Goal: Task Accomplishment & Management: Manage account settings

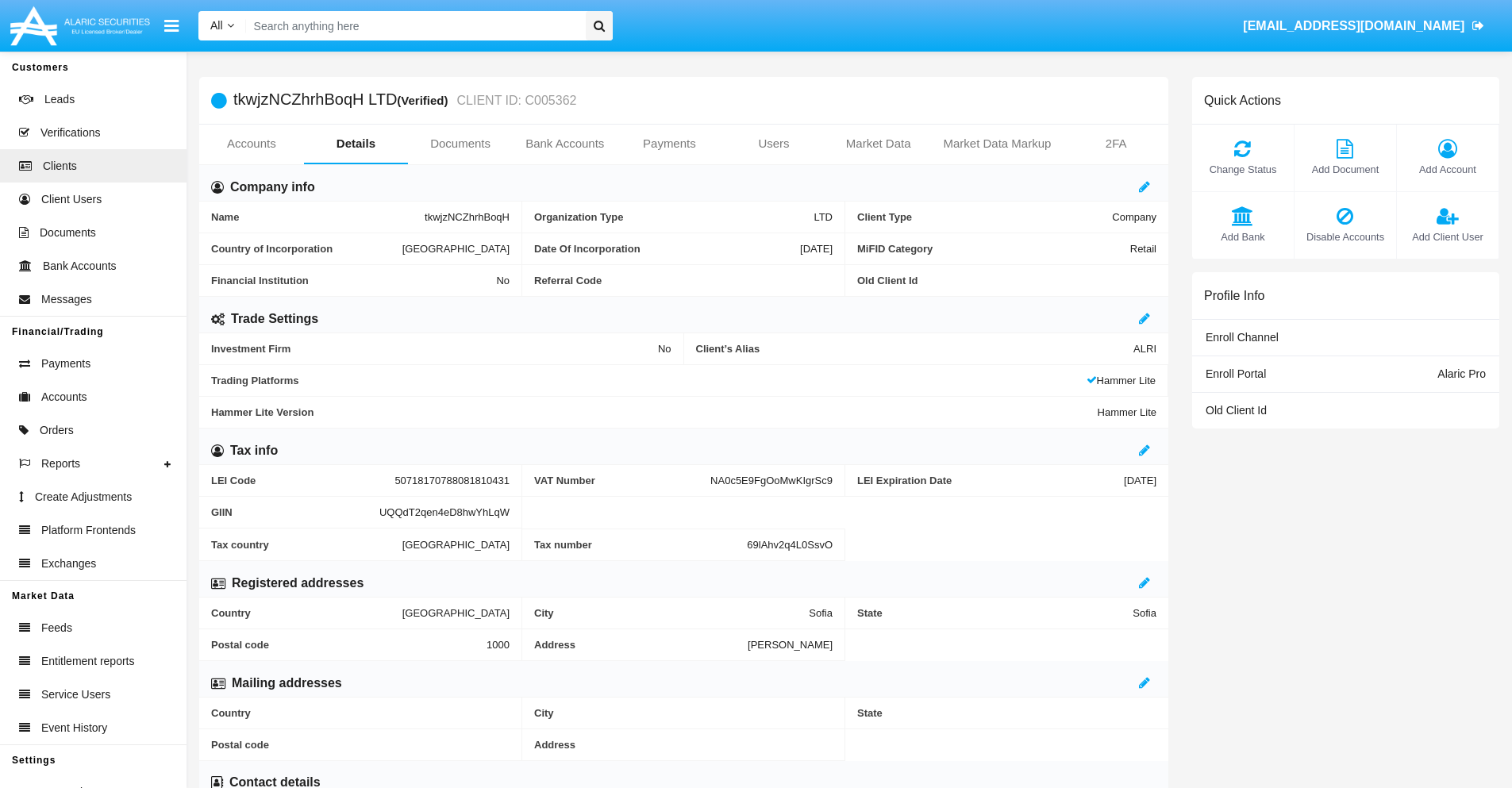
click at [1447, 169] on span "Add Account" at bounding box center [1448, 169] width 86 height 15
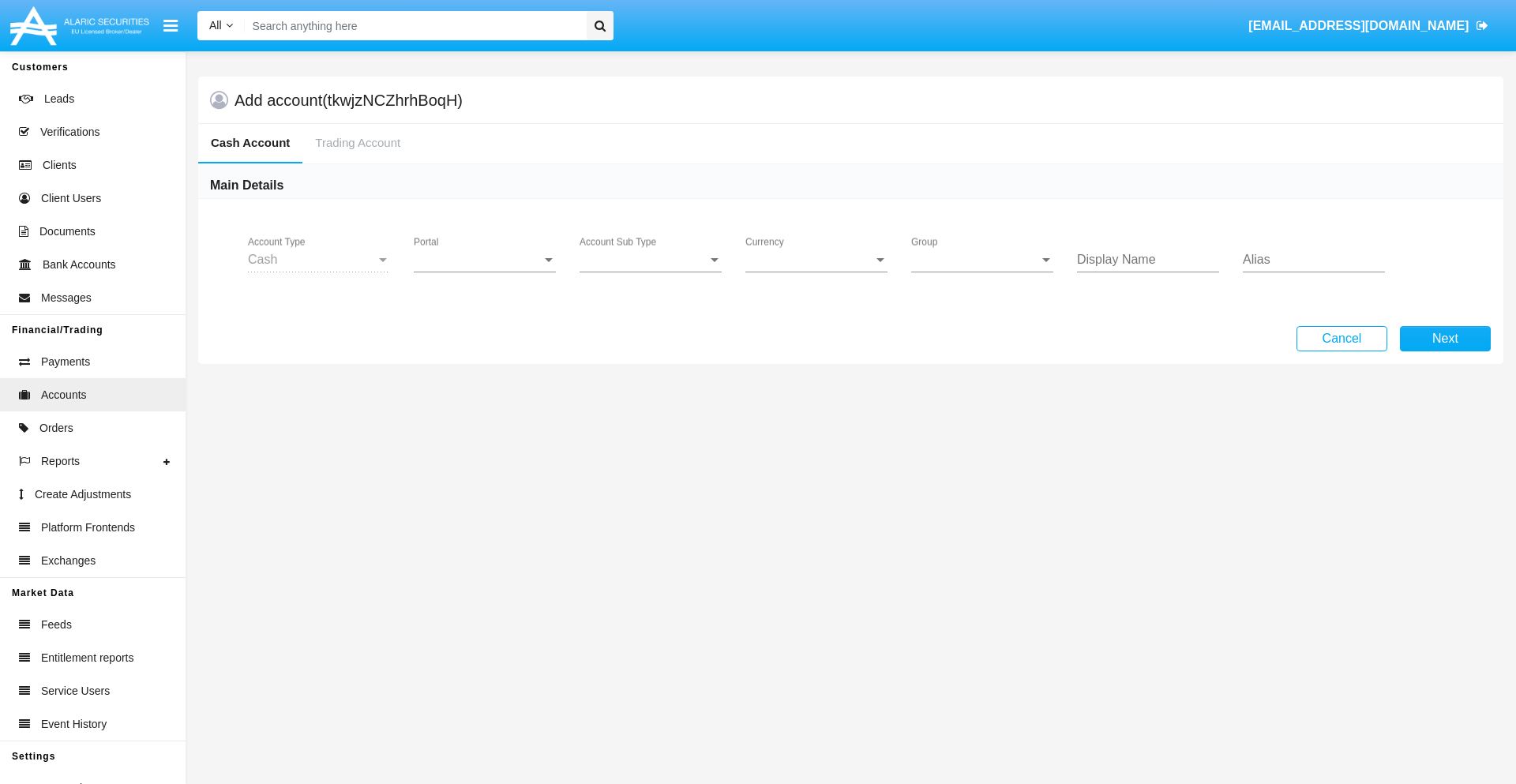
click at [484, 260] on span "Portal" at bounding box center [478, 260] width 128 height 14
click at [486, 272] on span "Alaric Pro" at bounding box center [487, 272] width 146 height 38
click at [650, 260] on span "Account Sub Type" at bounding box center [643, 260] width 128 height 14
click at [650, 272] on span "Trading Cash" at bounding box center [650, 272] width 142 height 38
click at [982, 260] on span "Group" at bounding box center [974, 260] width 128 height 14
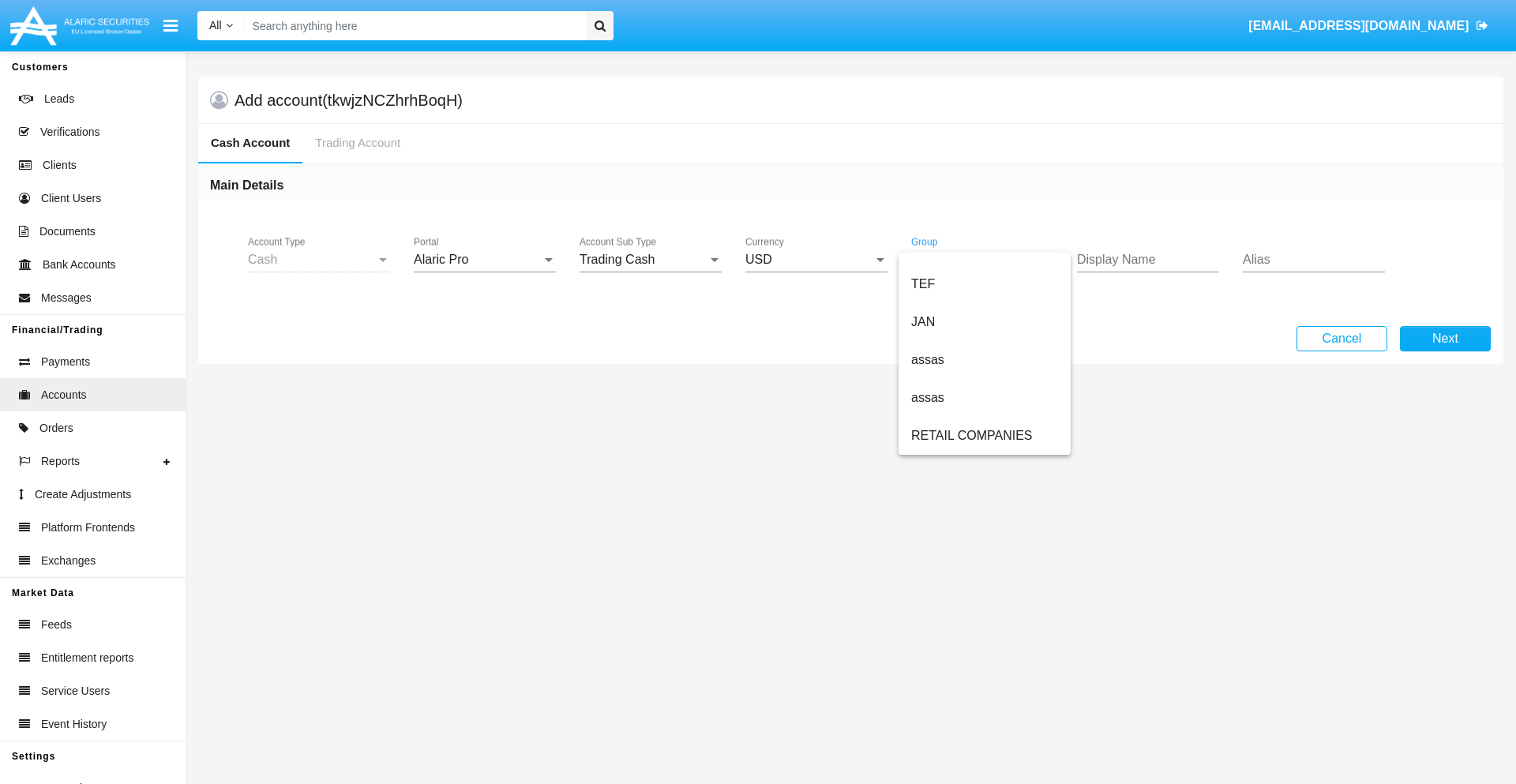
scroll to position [366, 0]
click at [984, 436] on span "ALARIC test" at bounding box center [984, 436] width 147 height 38
type input "teal"
type input "white"
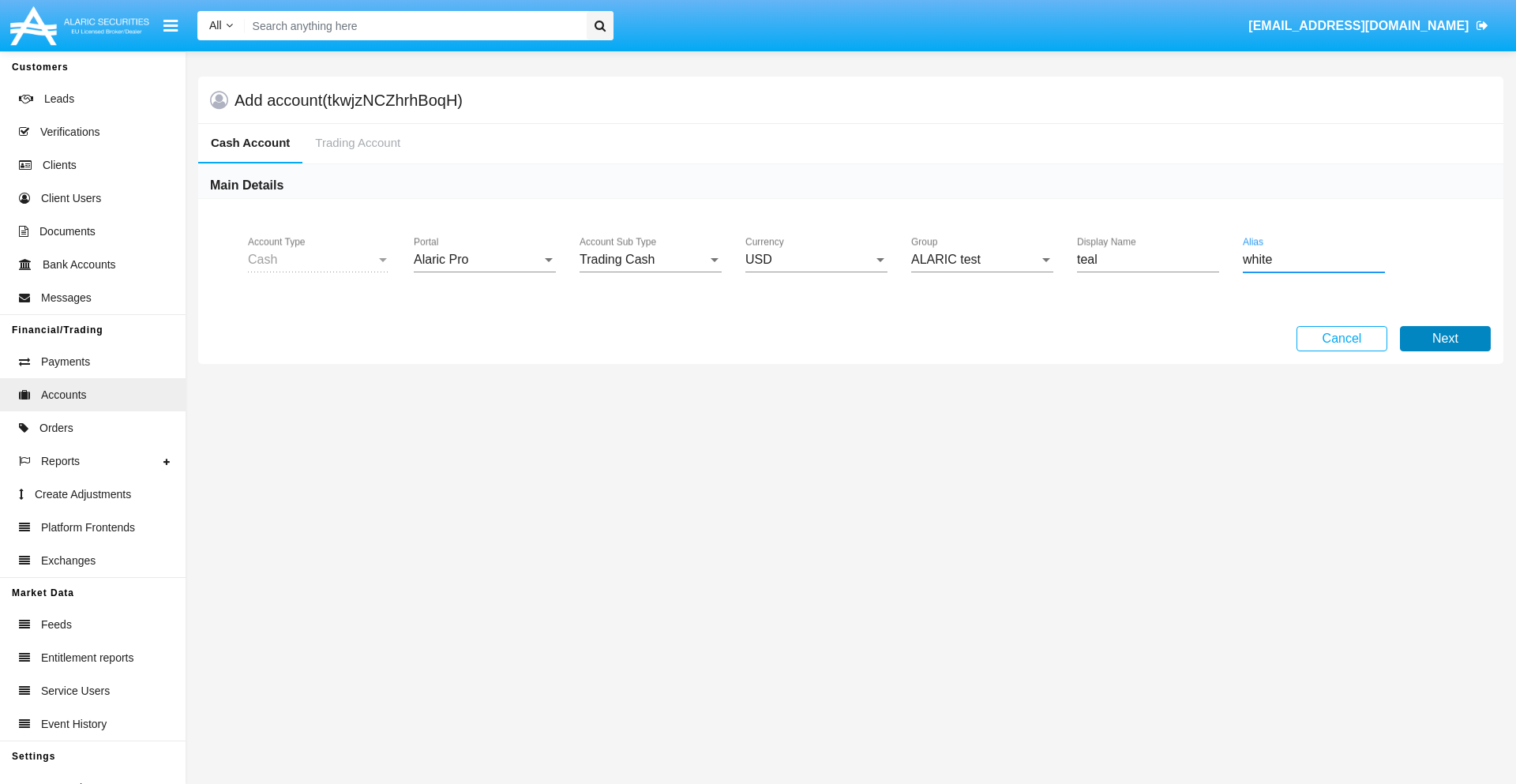
click at [1445, 339] on button "Next" at bounding box center [1445, 339] width 91 height 25
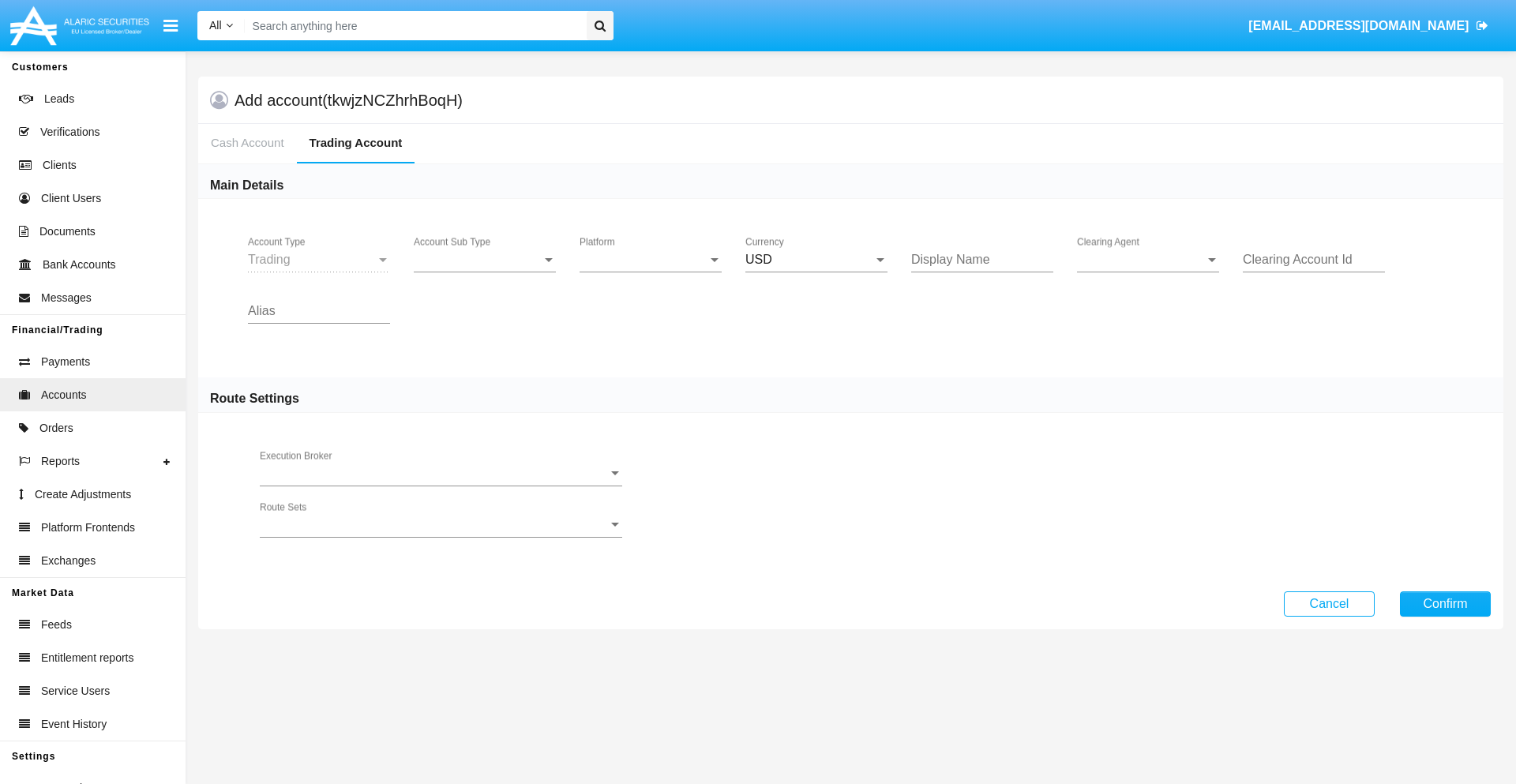
click at [484, 260] on span "Account Sub Type" at bounding box center [478, 260] width 128 height 14
click at [484, 272] on span "Trading" at bounding box center [485, 272] width 142 height 38
click at [650, 260] on span "Platform" at bounding box center [643, 260] width 128 height 14
click at [650, 272] on span "Hammer Lite" at bounding box center [650, 272] width 142 height 38
click at [1148, 260] on span "Clearing Agent" at bounding box center [1140, 260] width 128 height 14
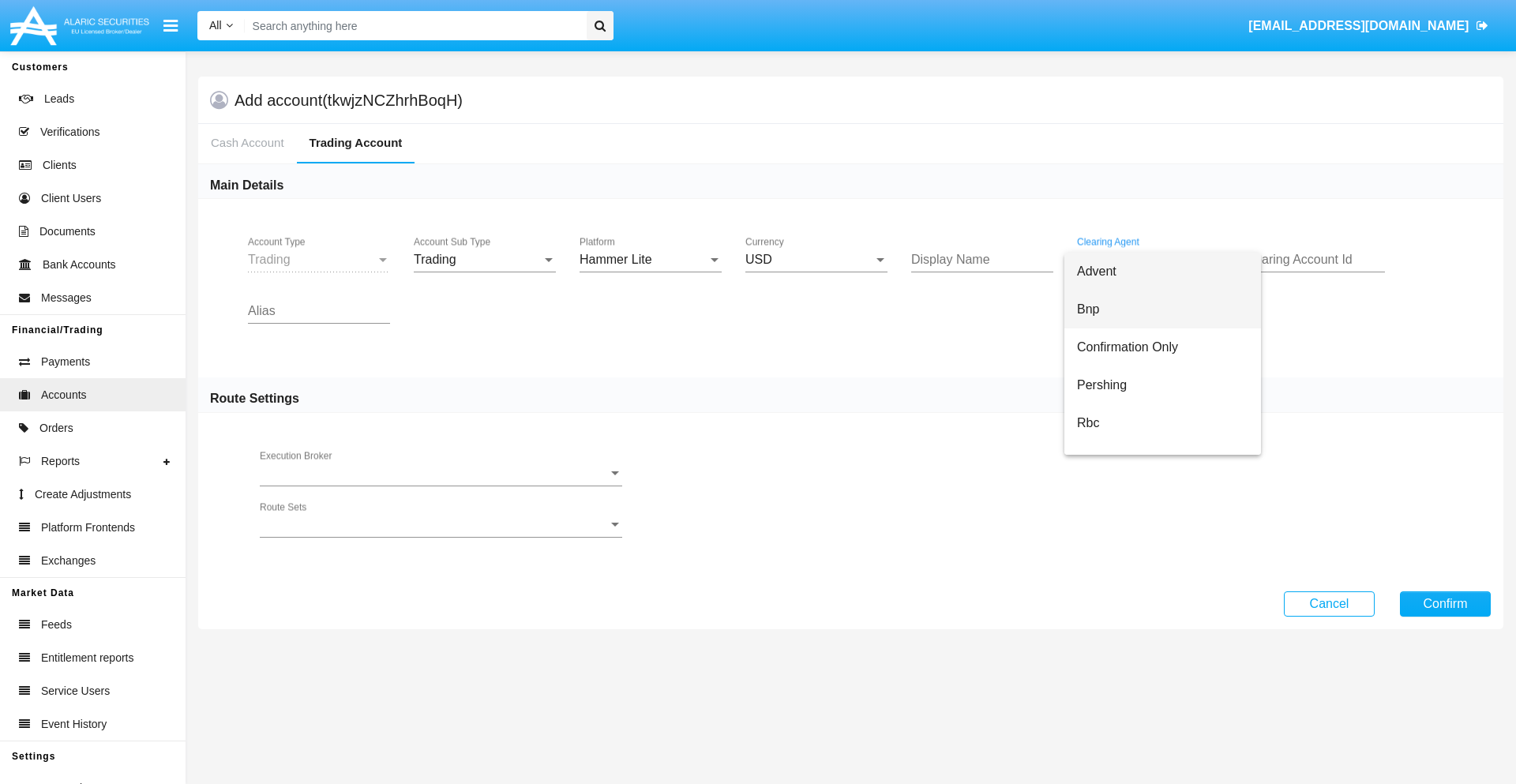
click at [1163, 309] on span "Bnp" at bounding box center [1162, 310] width 171 height 38
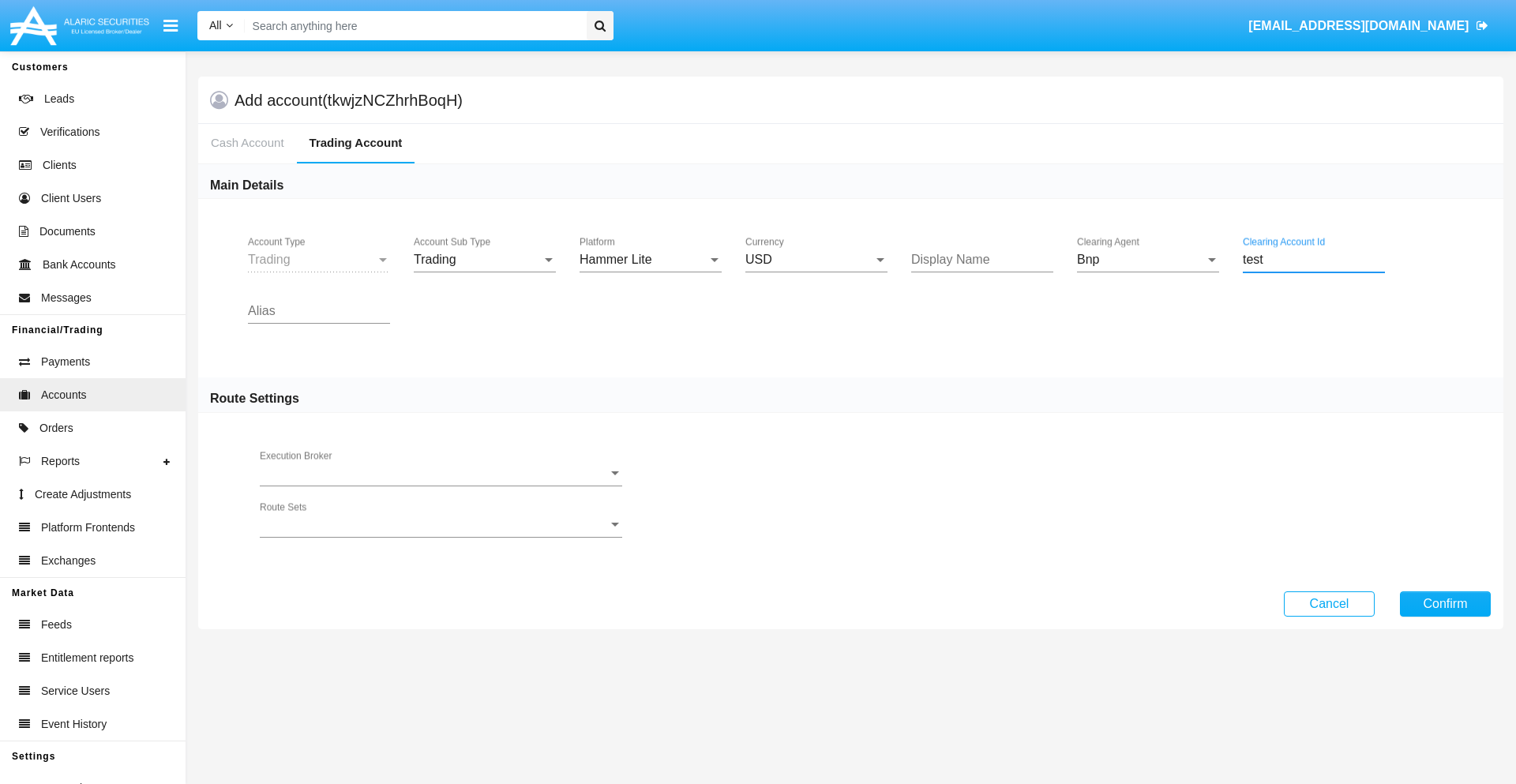
type input "test"
type input "ivory"
type input "cyan"
click at [1445, 603] on button "Confirm" at bounding box center [1445, 603] width 91 height 25
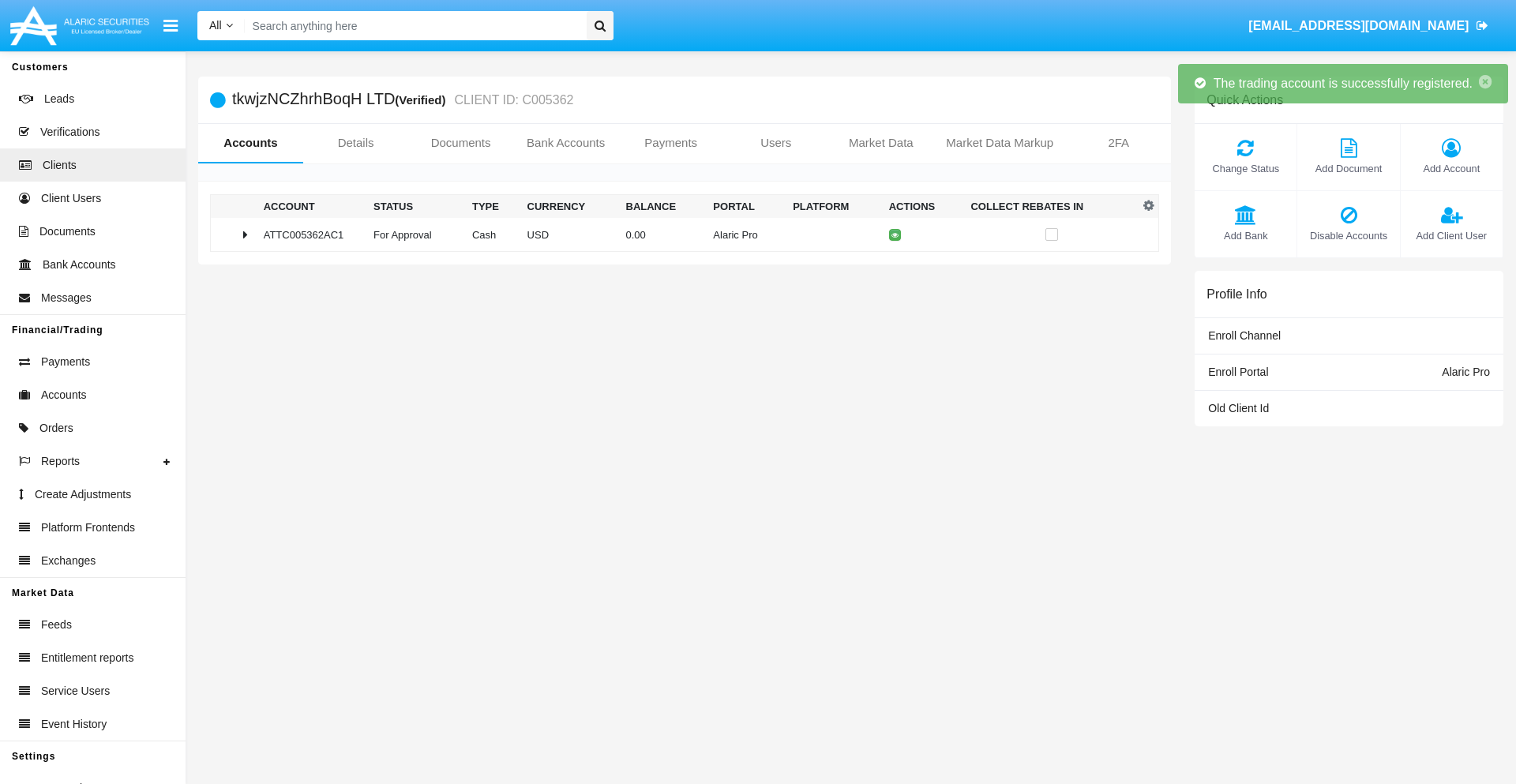
click at [678, 234] on td "0.00" at bounding box center [663, 234] width 88 height 34
click at [895, 234] on icon at bounding box center [899, 234] width 7 height 7
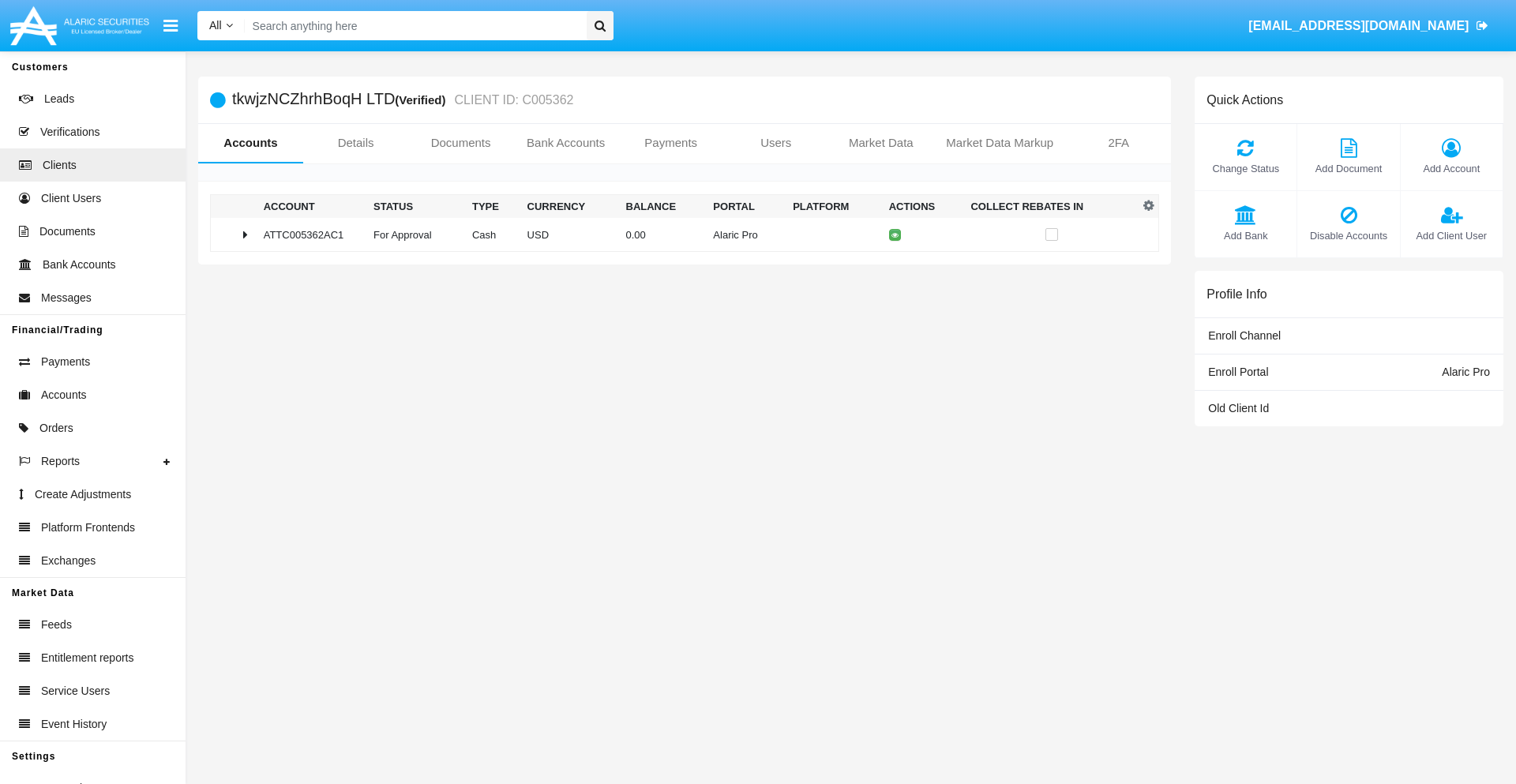
click at [678, 234] on td "0.00" at bounding box center [663, 234] width 88 height 34
click at [895, 267] on icon at bounding box center [899, 268] width 7 height 7
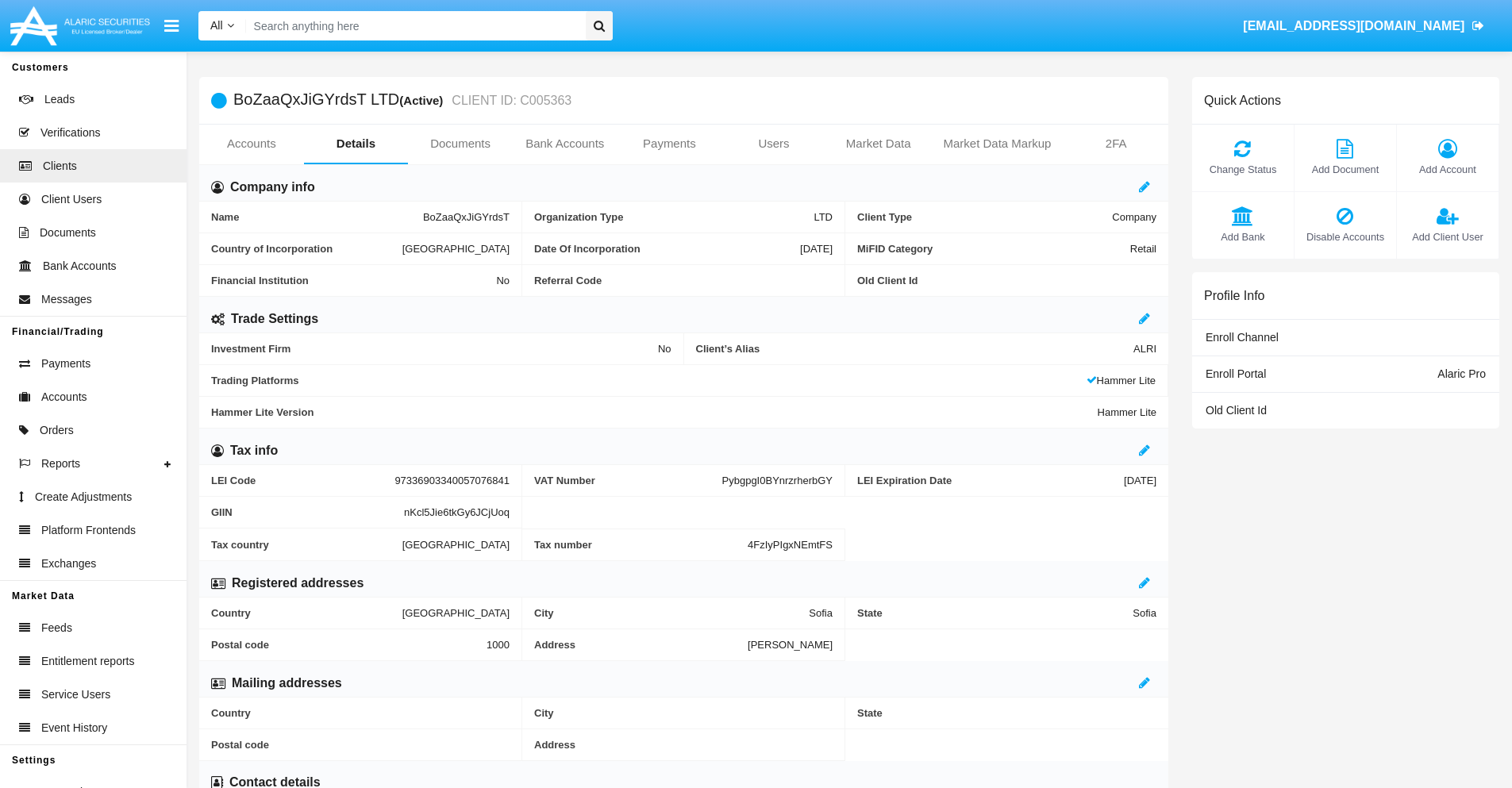
click at [251, 144] on link "Accounts" at bounding box center [251, 144] width 105 height 38
click at [1447, 169] on span "Add Account" at bounding box center [1448, 169] width 86 height 15
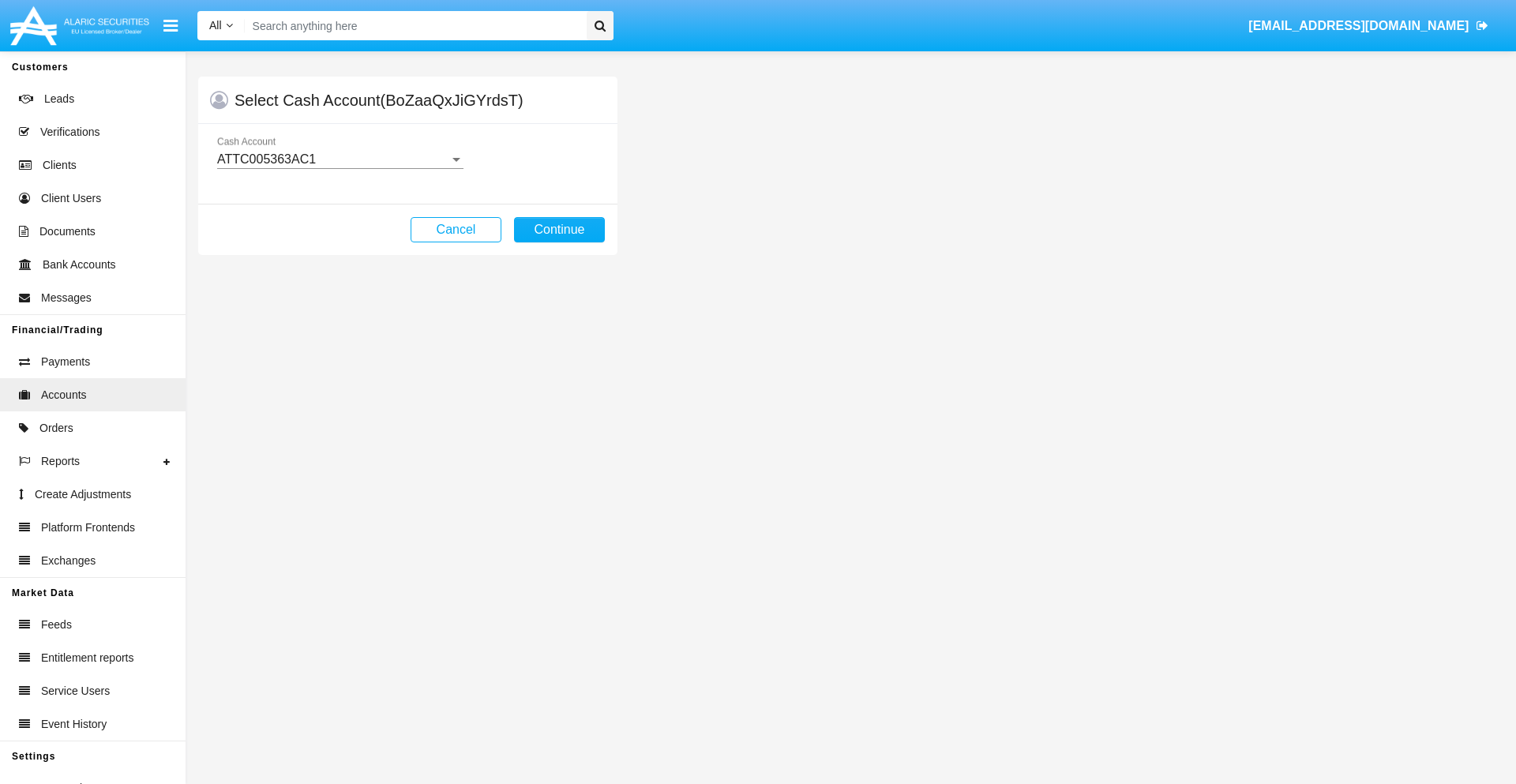
click at [339, 160] on div "ATTC005363AC1" at bounding box center [333, 160] width 232 height 14
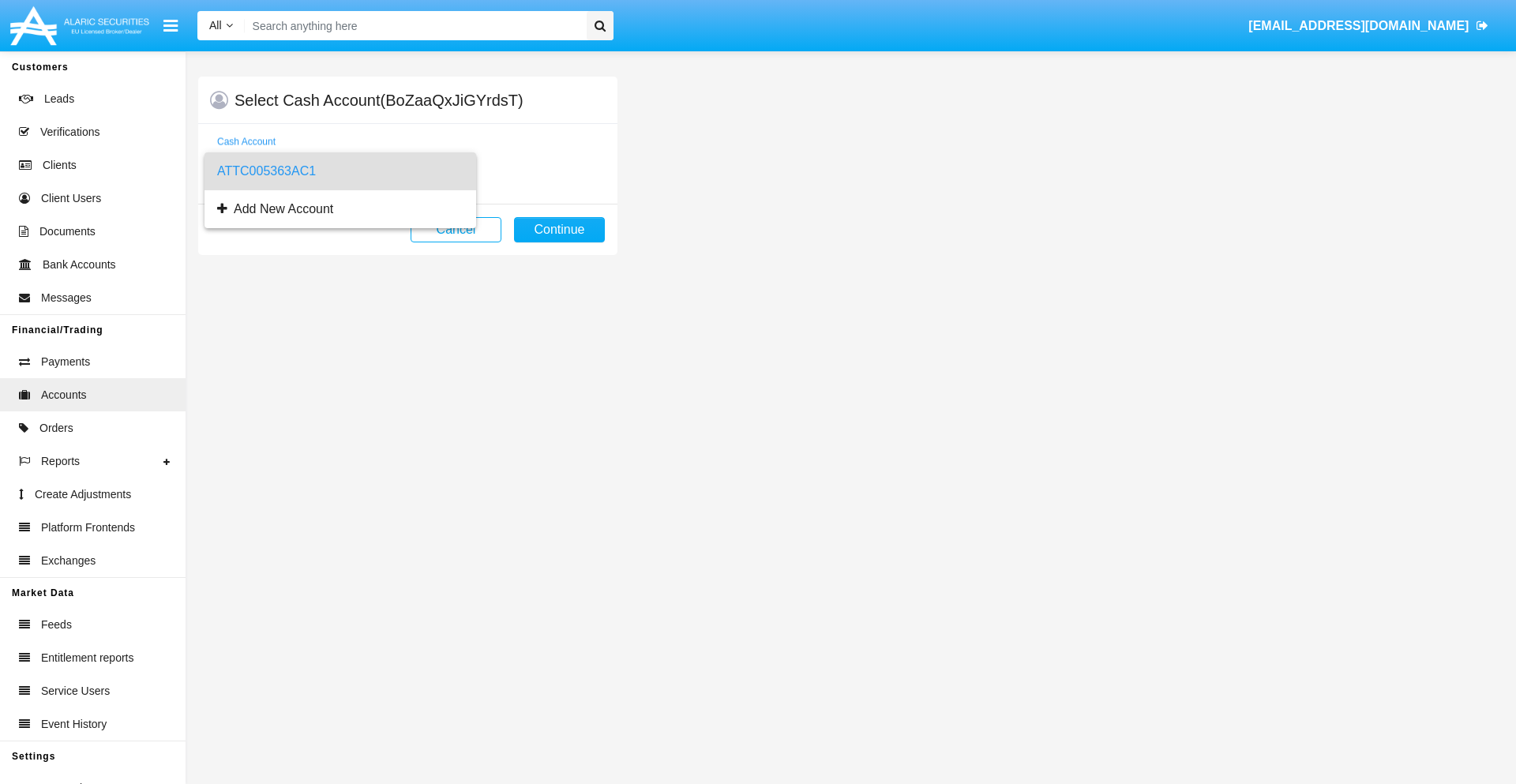
click at [339, 171] on span "ATTC005363AC1" at bounding box center [340, 172] width 247 height 38
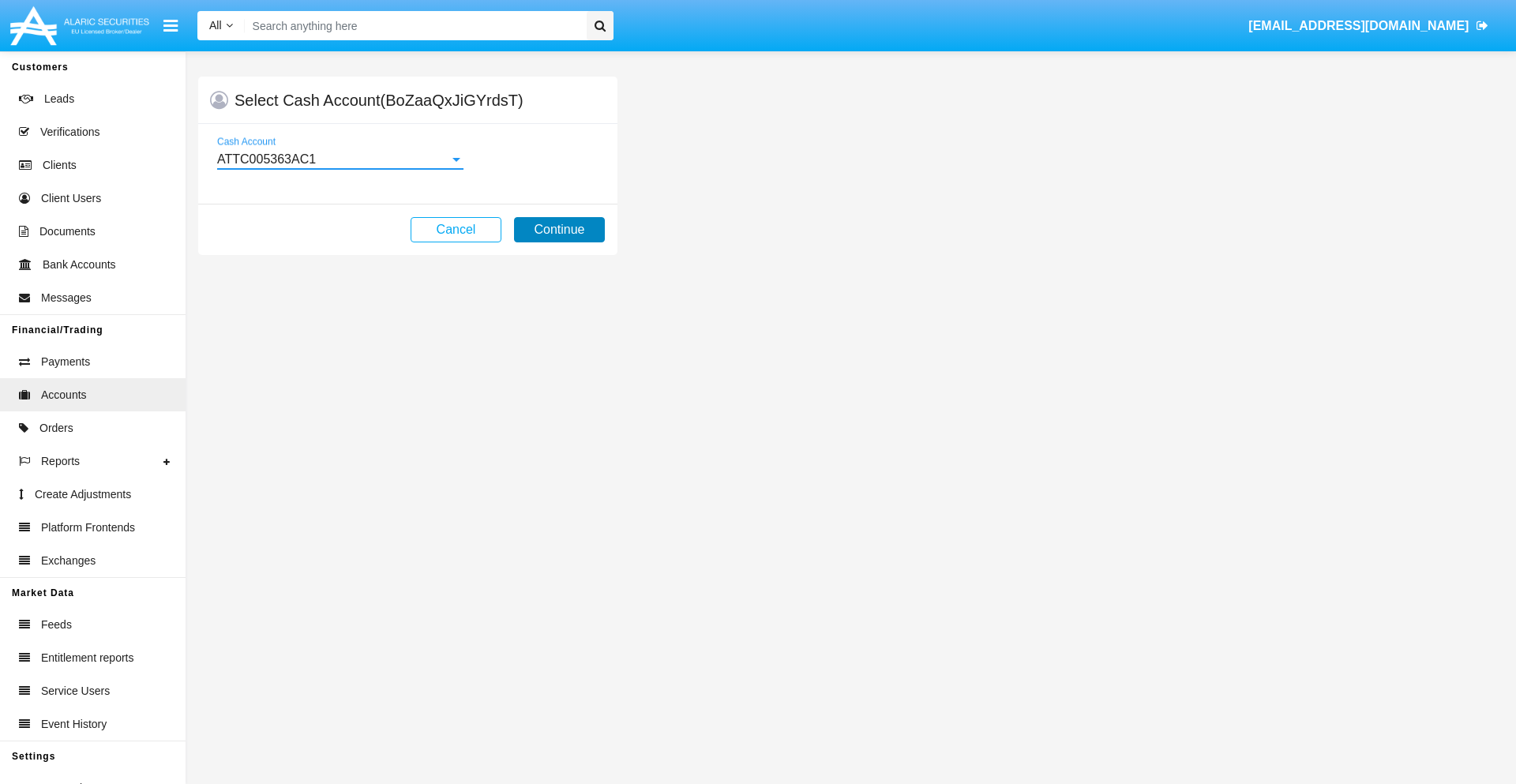
click at [559, 230] on button "Continue" at bounding box center [559, 229] width 91 height 25
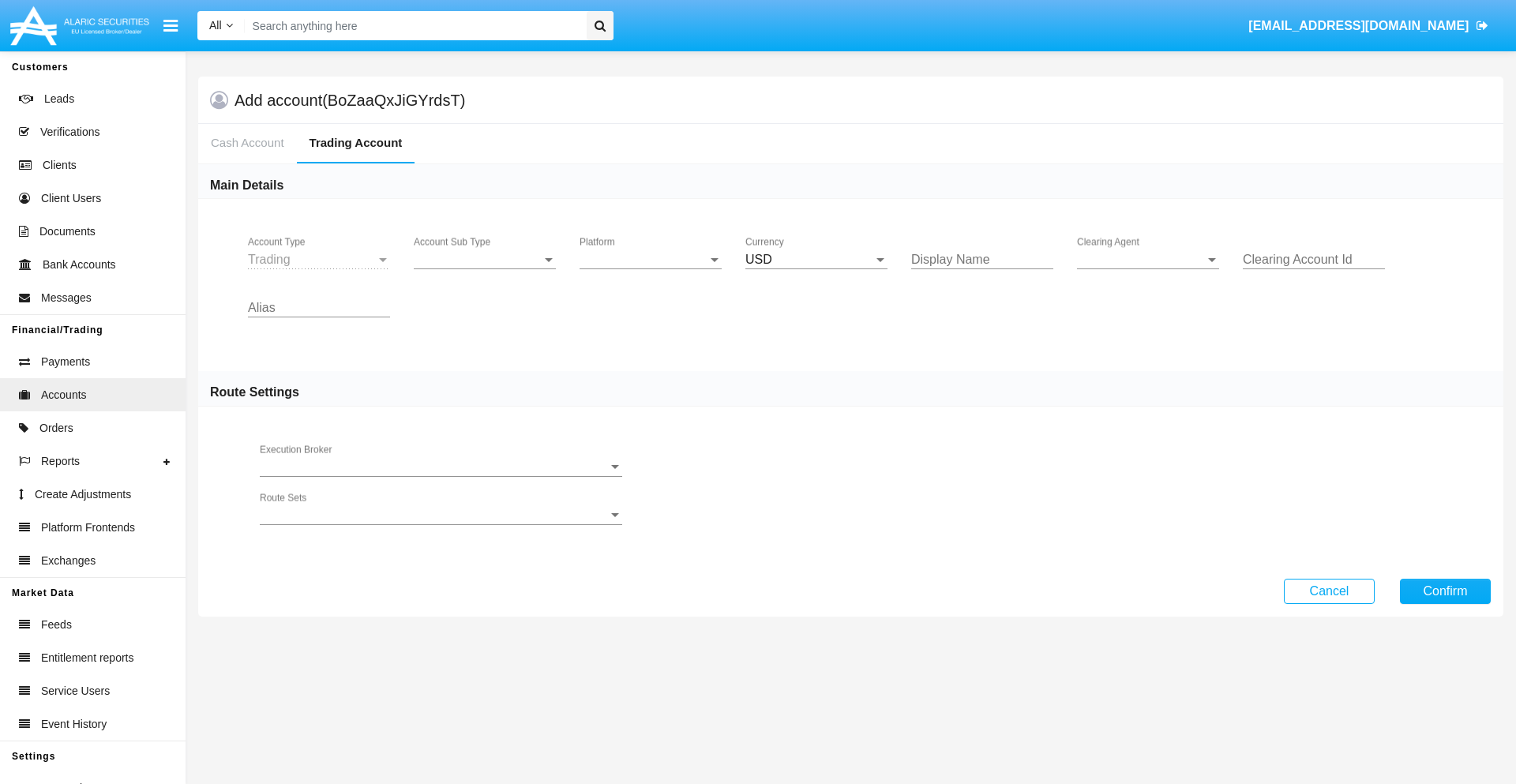
click at [484, 260] on span "Account Sub Type" at bounding box center [478, 260] width 128 height 14
click at [484, 272] on span "Trading" at bounding box center [485, 272] width 142 height 38
click at [650, 260] on span "Platform" at bounding box center [643, 260] width 128 height 14
click at [650, 272] on span "Hammer Lite" at bounding box center [637, 272] width 117 height 38
click at [1148, 260] on span "Clearing Agent" at bounding box center [1140, 260] width 128 height 14
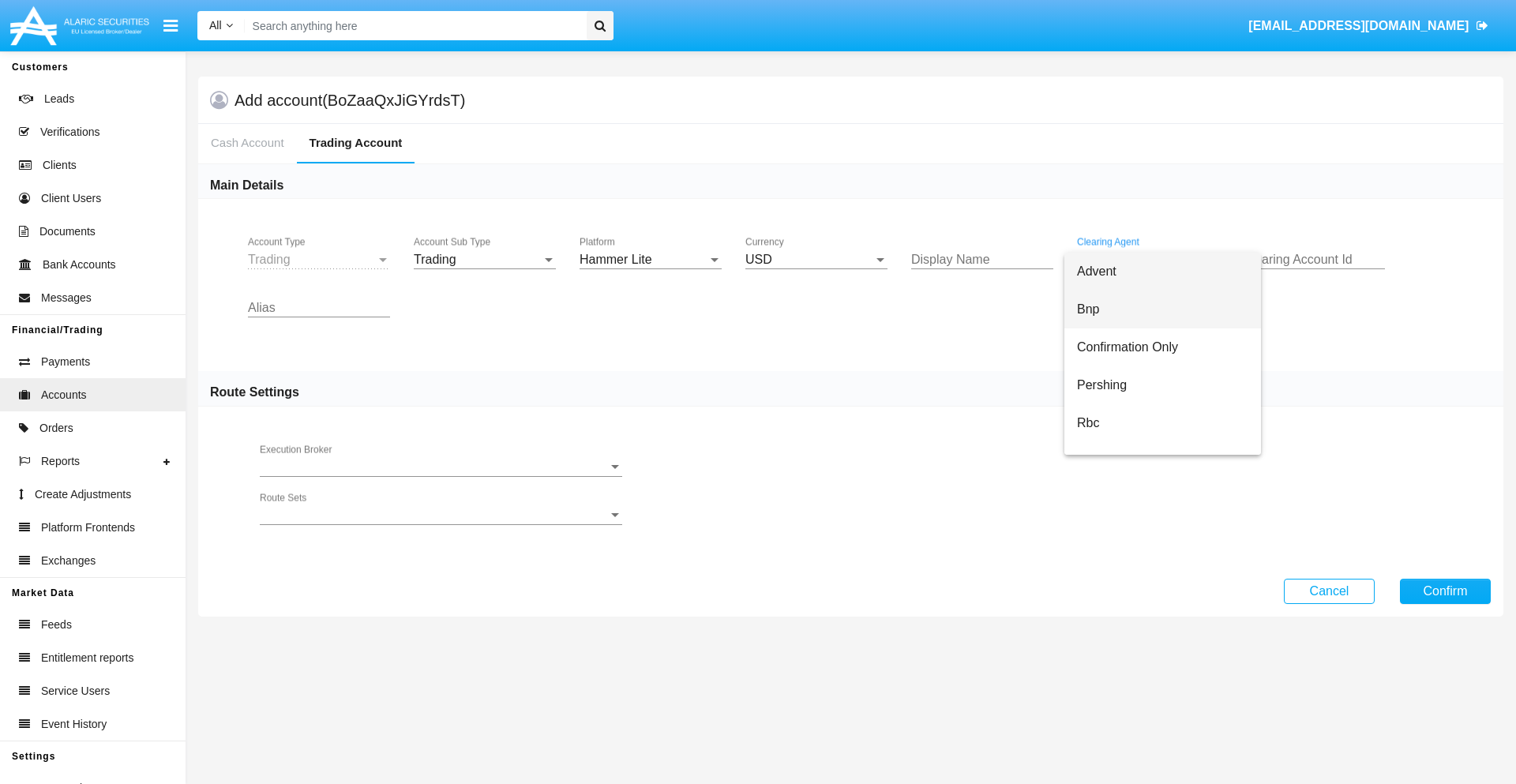
click at [1163, 309] on span "Bnp" at bounding box center [1162, 310] width 171 height 38
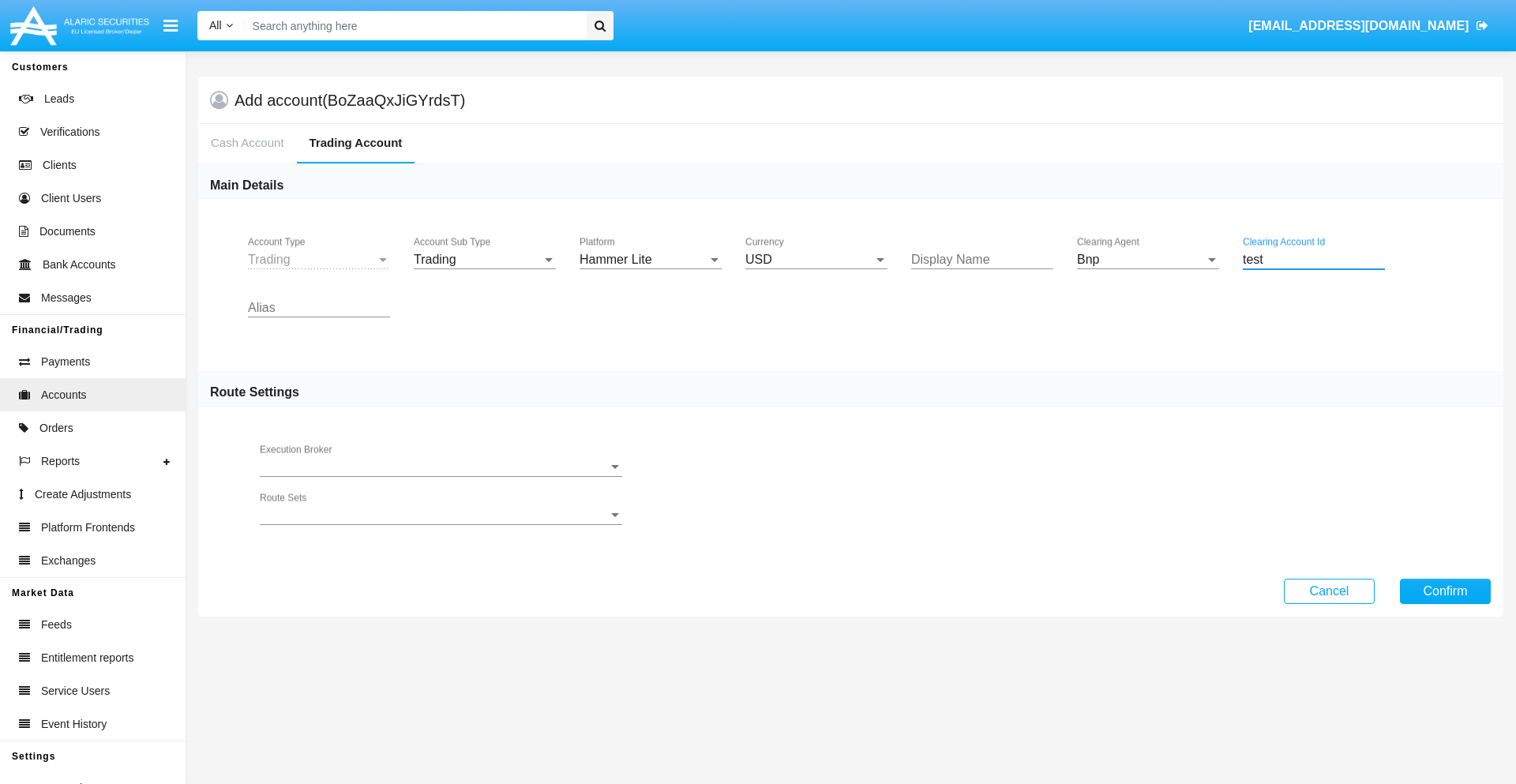
type input "test"
type input "azure"
type input "yellow"
click at [1445, 590] on button "Confirm" at bounding box center [1445, 591] width 91 height 25
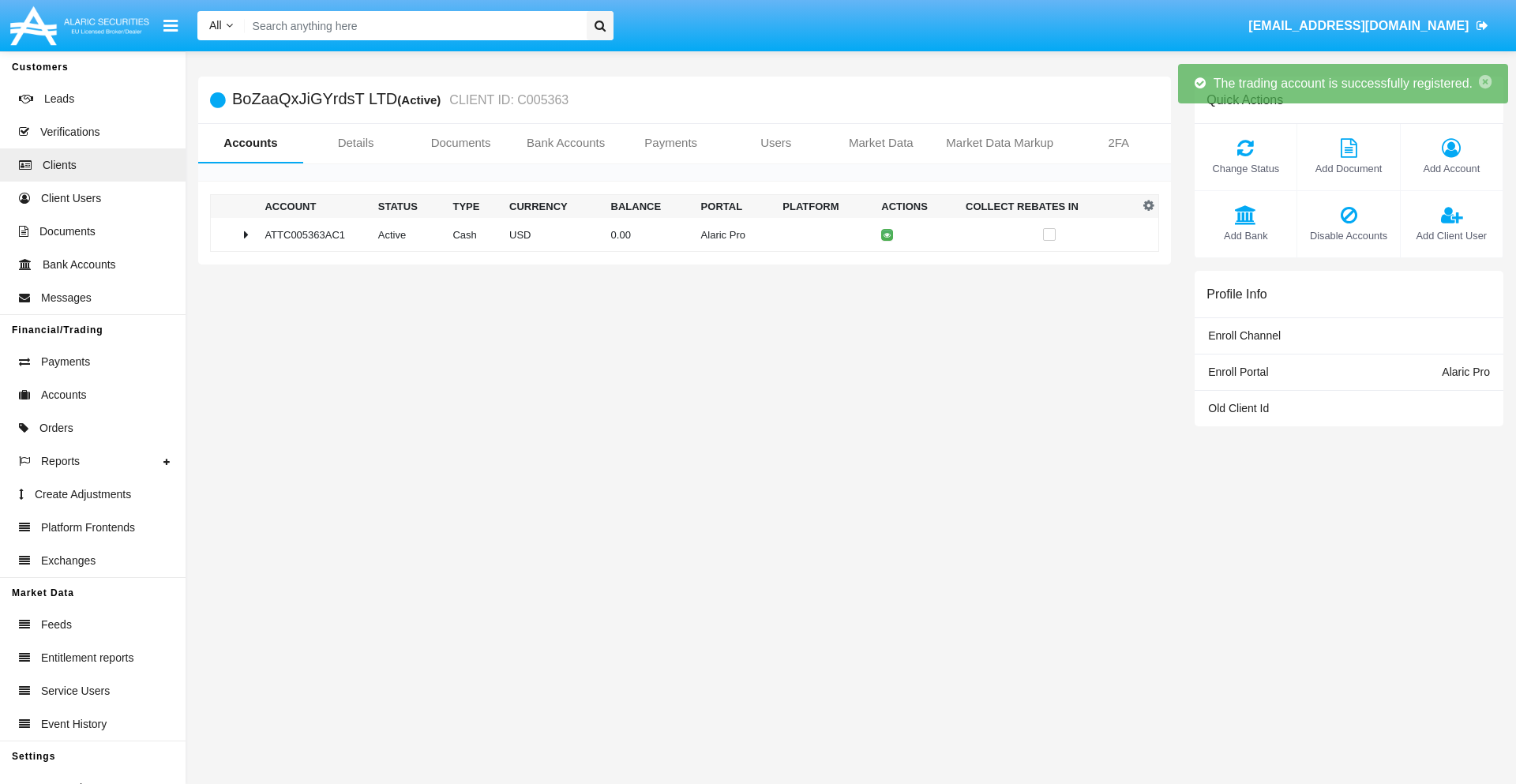
click at [678, 234] on td "0.00" at bounding box center [650, 234] width 90 height 34
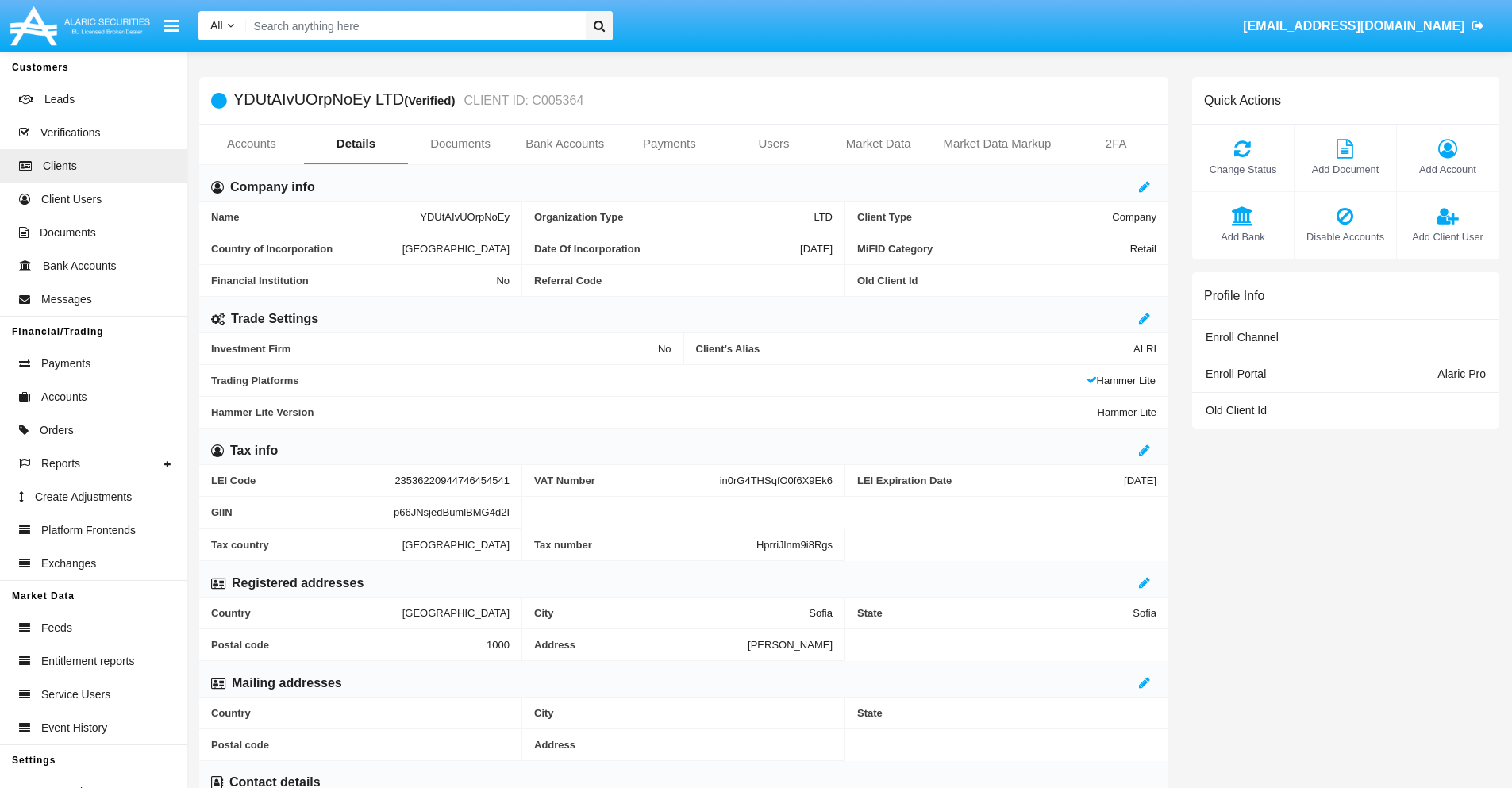
click at [251, 144] on link "Accounts" at bounding box center [251, 144] width 105 height 38
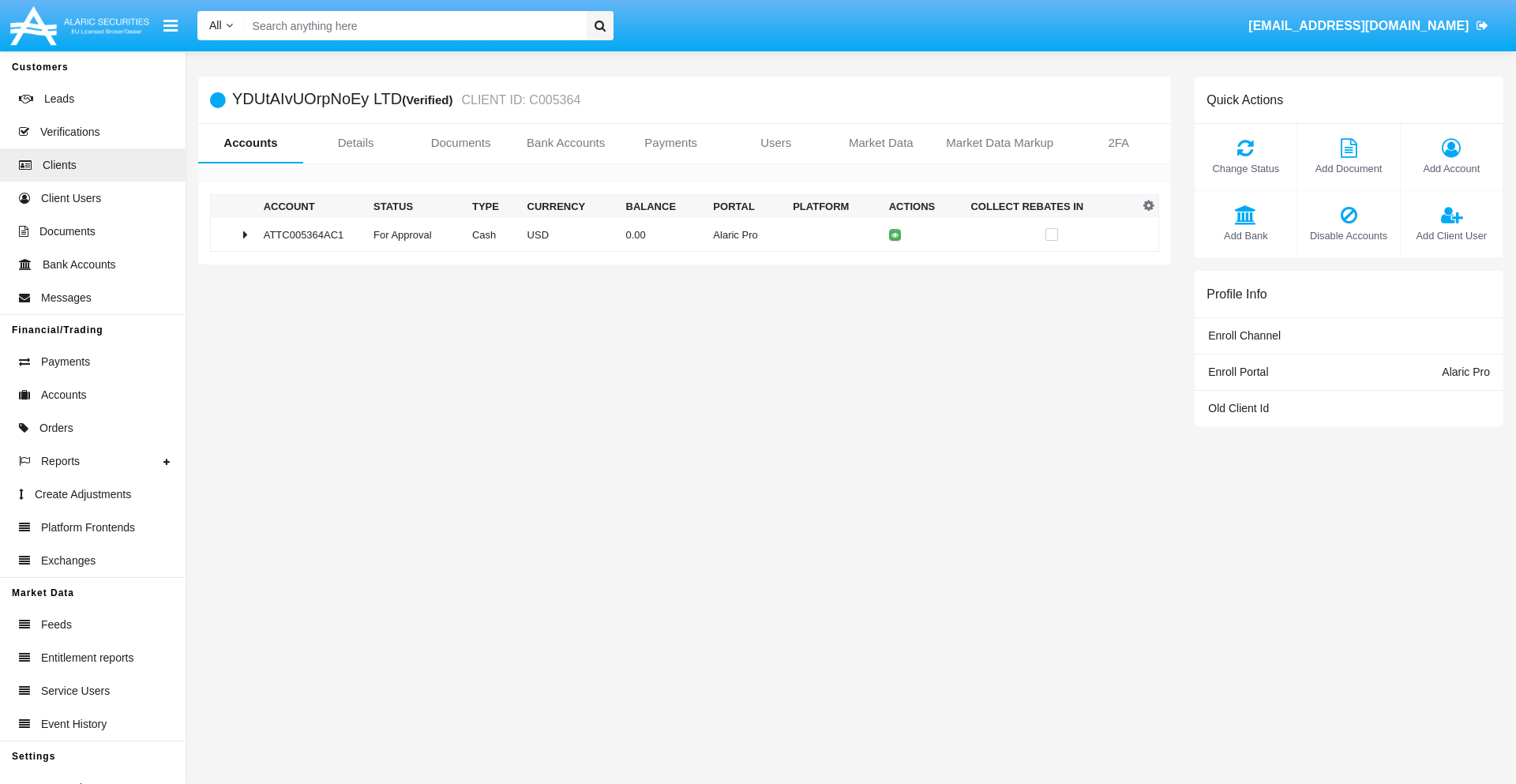
click at [1245, 168] on span "Change Status" at bounding box center [1245, 168] width 86 height 15
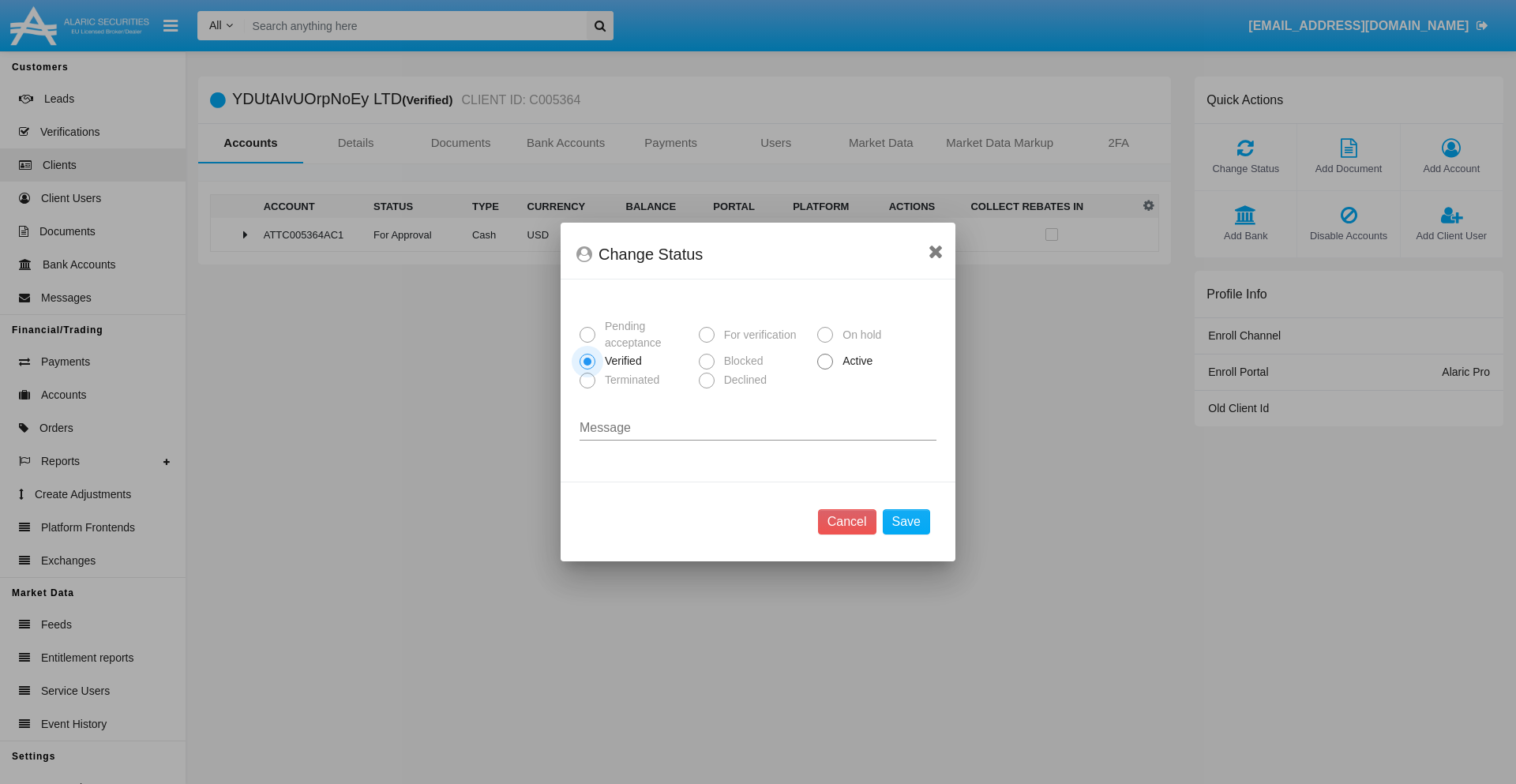
click at [854, 361] on span "Active" at bounding box center [854, 360] width 43 height 16
click at [825, 370] on input "Active" at bounding box center [824, 370] width 1 height 1
radio input "true"
click at [906, 522] on button "Save" at bounding box center [906, 522] width 48 height 25
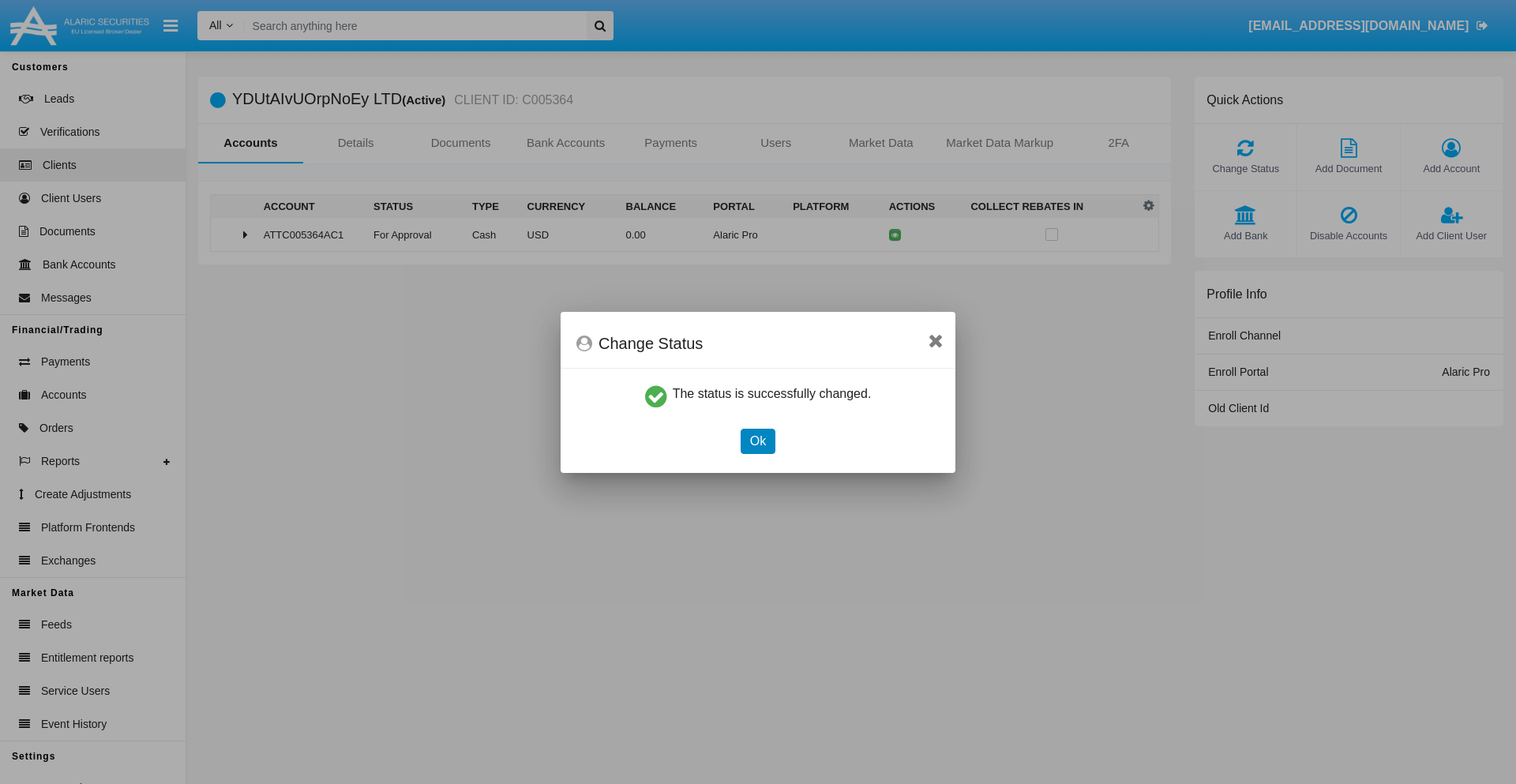
click at [757, 440] on button "Ok" at bounding box center [758, 441] width 35 height 25
